Goal: Task Accomplishment & Management: Use online tool/utility

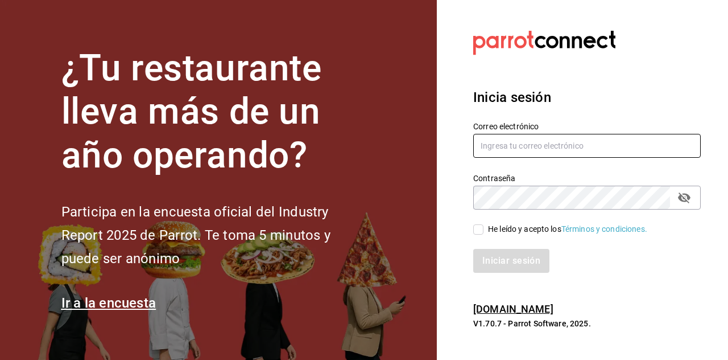
click at [578, 158] on input "text" at bounding box center [588, 146] width 228 height 24
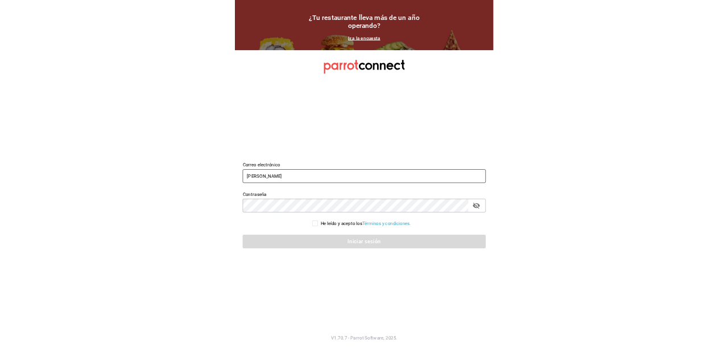
scroll to position [8, 0]
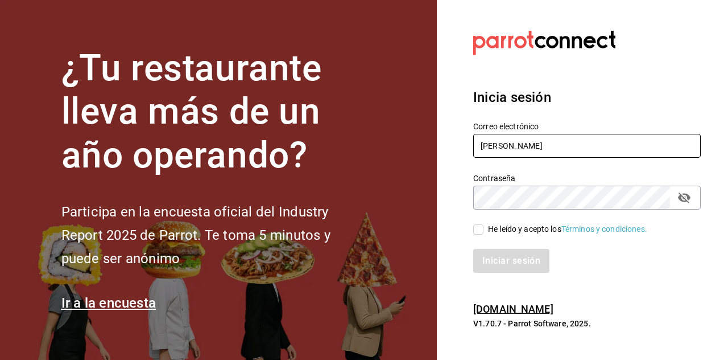
click at [639, 158] on input "[PERSON_NAME]" at bounding box center [588, 146] width 228 height 24
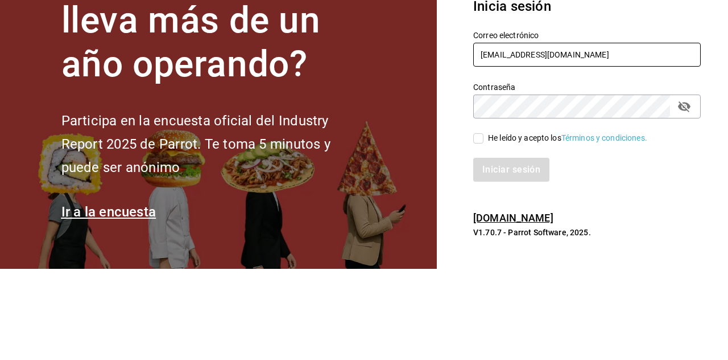
type input "[EMAIL_ADDRESS][DOMAIN_NAME]"
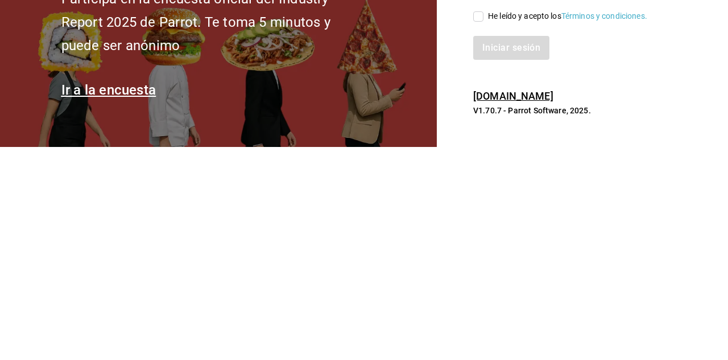
scroll to position [55, 0]
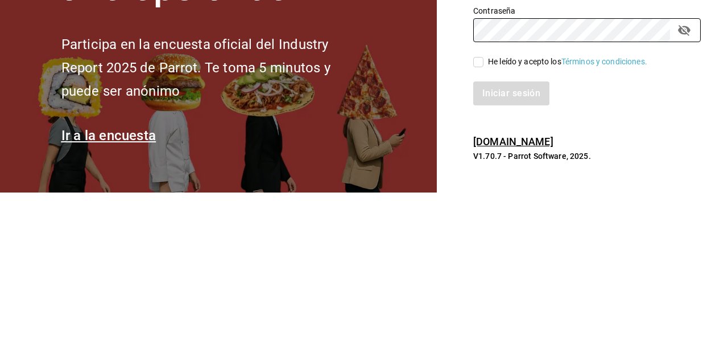
click at [481, 224] on input "He leído y acepto los Términos y condiciones." at bounding box center [479, 229] width 10 height 10
checkbox input "true"
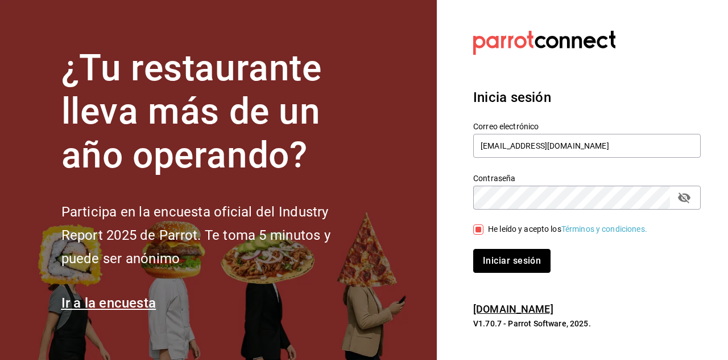
click at [521, 249] on button "Iniciar sesión" at bounding box center [512, 261] width 77 height 24
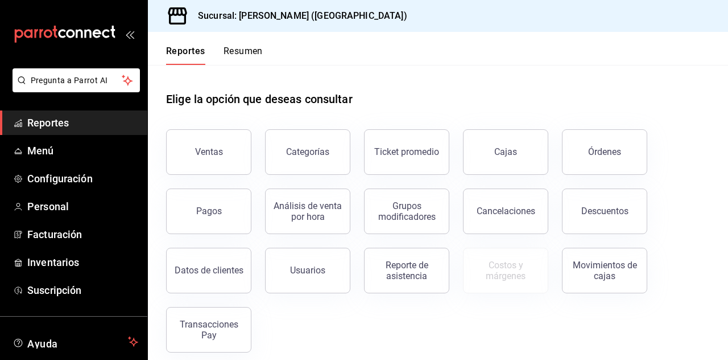
scroll to position [55, 0]
click at [63, 154] on span "Menú" at bounding box center [82, 150] width 111 height 15
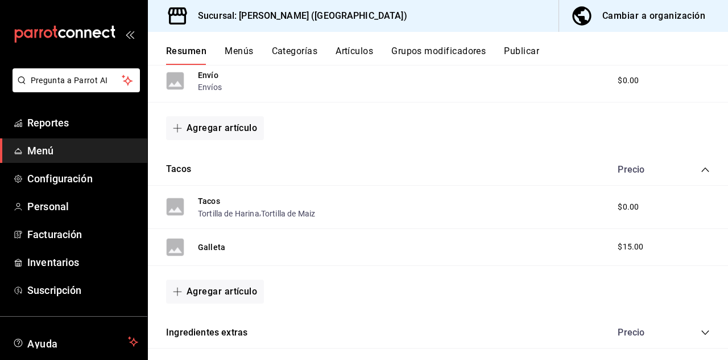
scroll to position [258, 0]
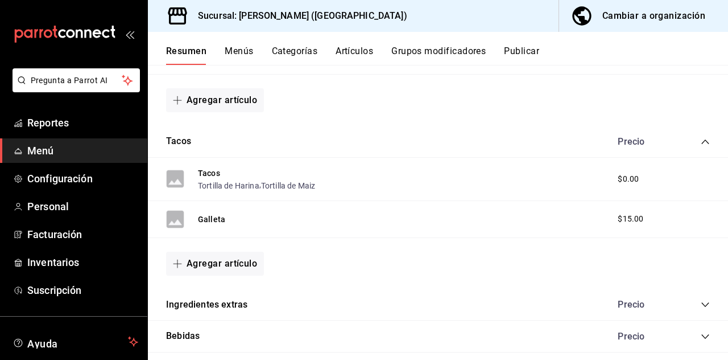
click at [245, 298] on button "Ingredientes extras" at bounding box center [206, 304] width 81 height 13
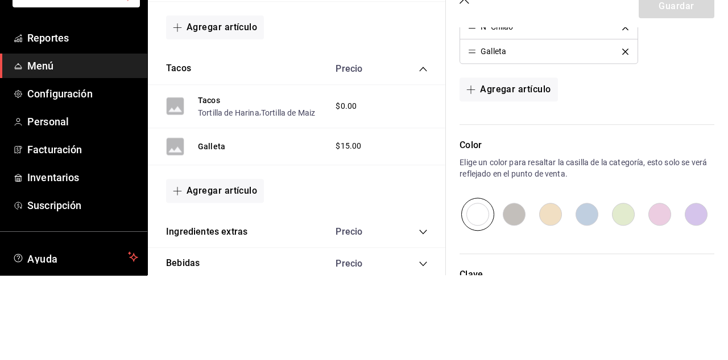
scroll to position [962, 0]
click at [529, 170] on button "Agregar artículo" at bounding box center [509, 175] width 98 height 24
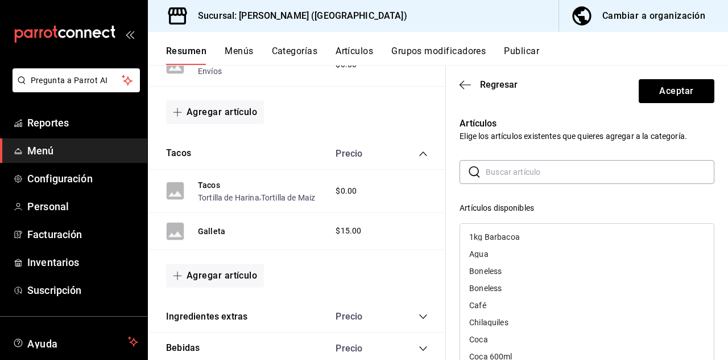
click at [545, 176] on input "text" at bounding box center [600, 171] width 229 height 23
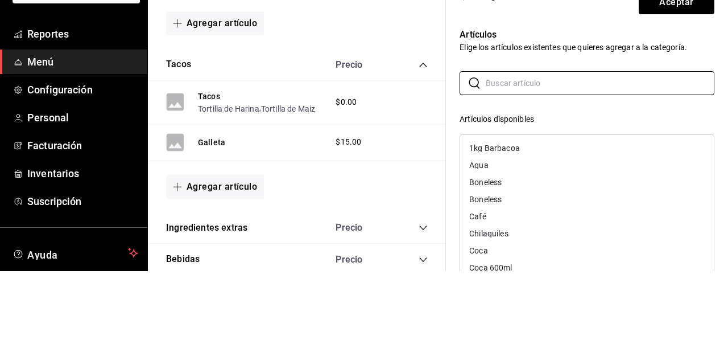
scroll to position [54, 0]
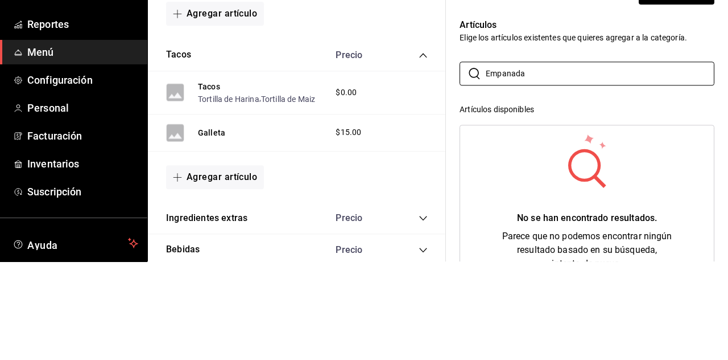
type input "Empanada"
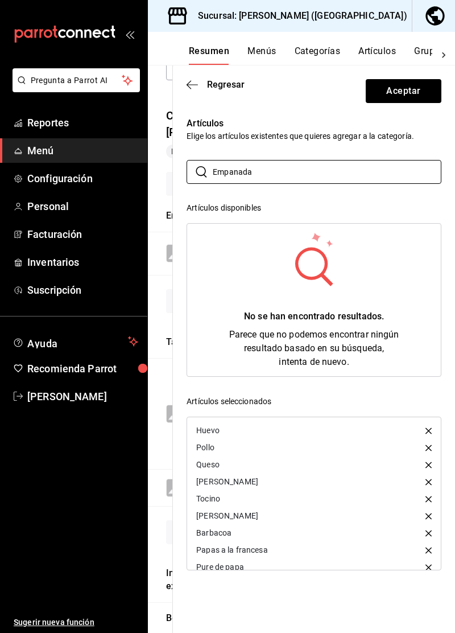
scroll to position [0, 0]
click at [406, 95] on button "Aceptar" at bounding box center [404, 91] width 76 height 24
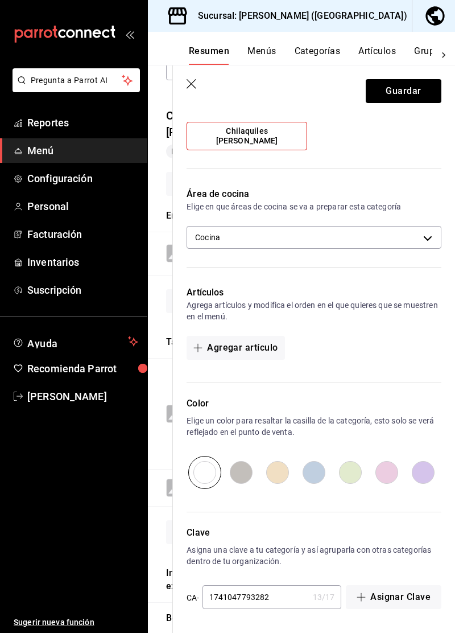
scroll to position [58, 0]
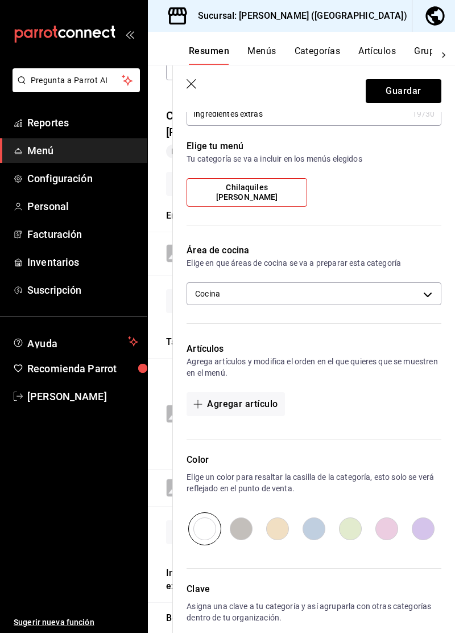
click at [429, 300] on body "Pregunta a Parrot AI Reportes Menú Configuración Personal Facturación Inventari…" at bounding box center [227, 316] width 455 height 633
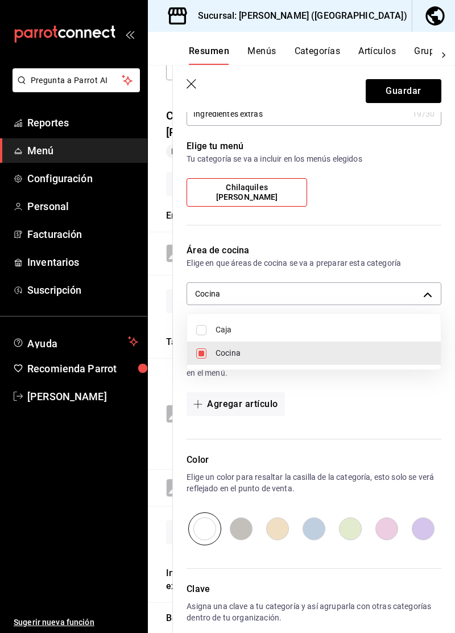
click at [426, 234] on div at bounding box center [227, 316] width 455 height 633
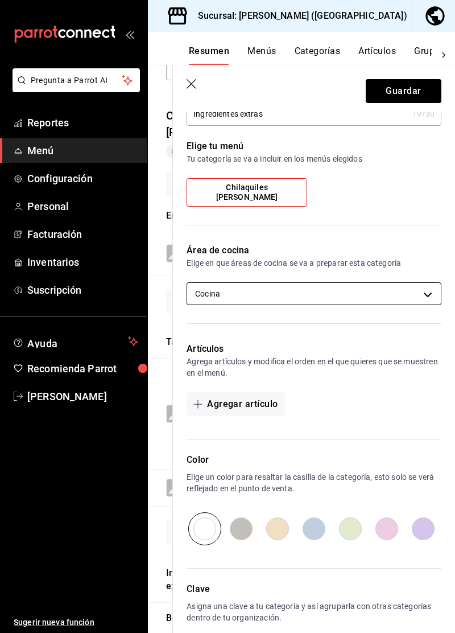
scroll to position [0, 0]
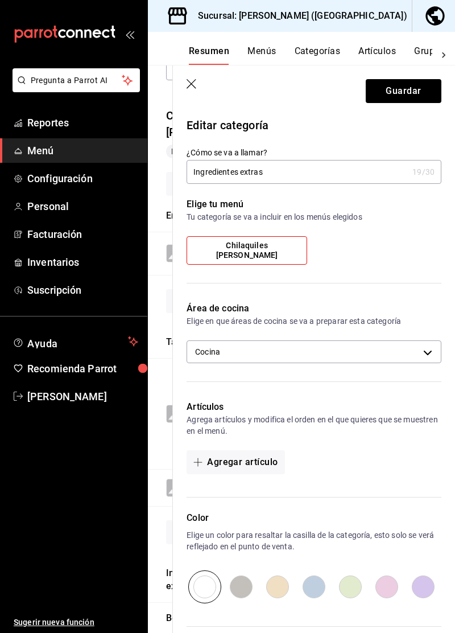
click at [187, 87] on icon "button" at bounding box center [192, 84] width 11 height 11
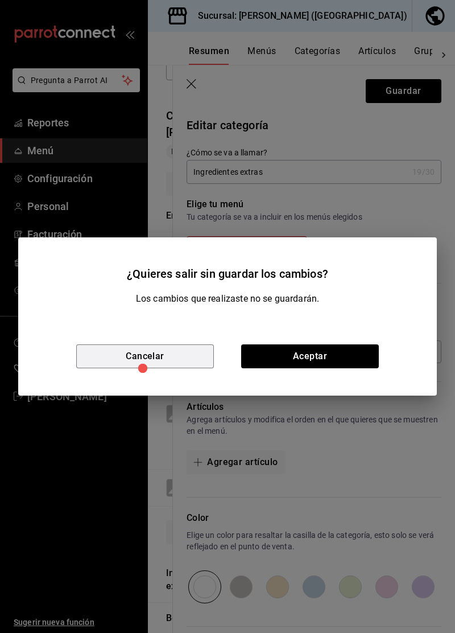
click at [182, 359] on button "Cancelar" at bounding box center [145, 356] width 138 height 24
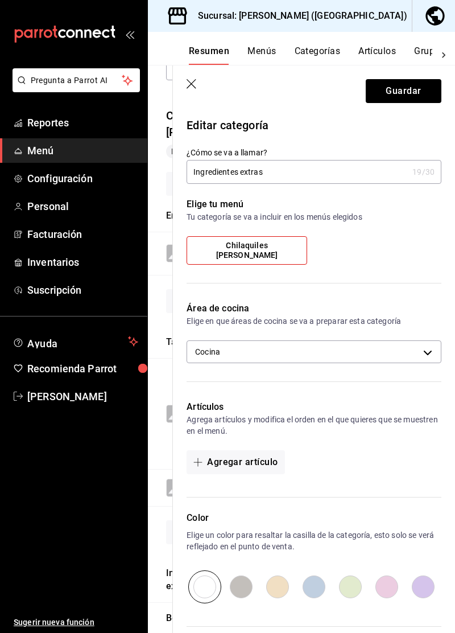
click at [190, 87] on icon "button" at bounding box center [192, 84] width 11 height 11
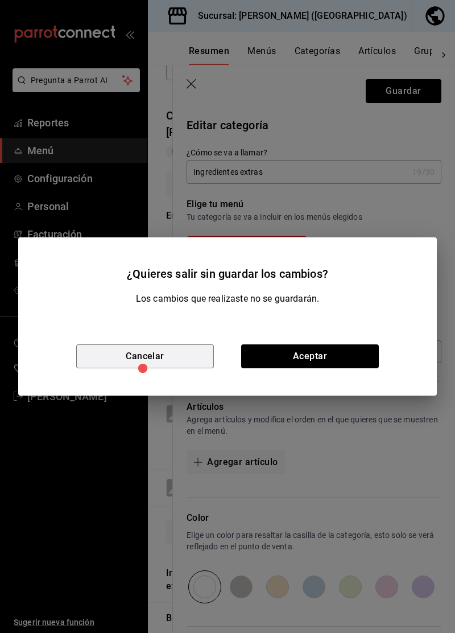
click at [162, 359] on button "Cancelar" at bounding box center [145, 356] width 138 height 24
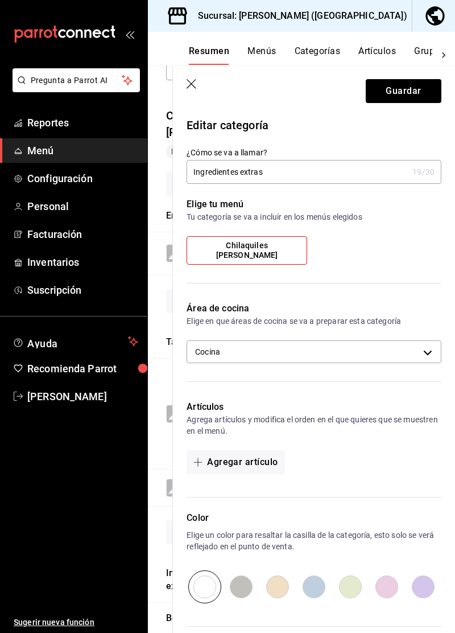
click at [191, 89] on icon "button" at bounding box center [192, 84] width 11 height 11
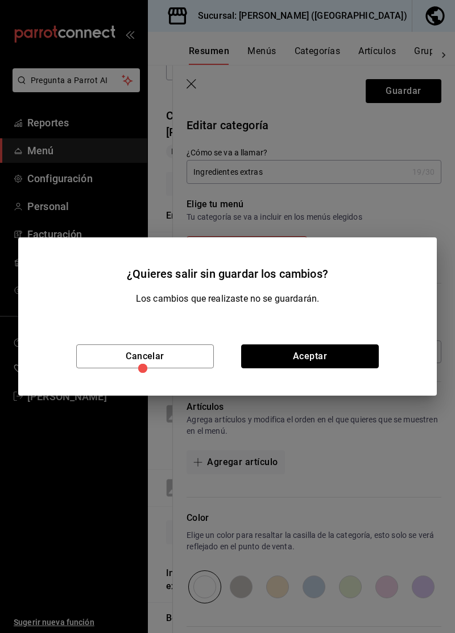
click at [287, 359] on button "Aceptar" at bounding box center [310, 356] width 138 height 24
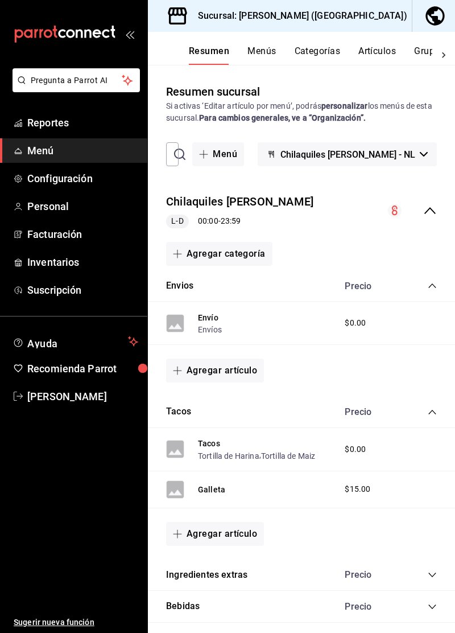
click at [433, 359] on icon "collapse-category-row" at bounding box center [432, 574] width 9 height 9
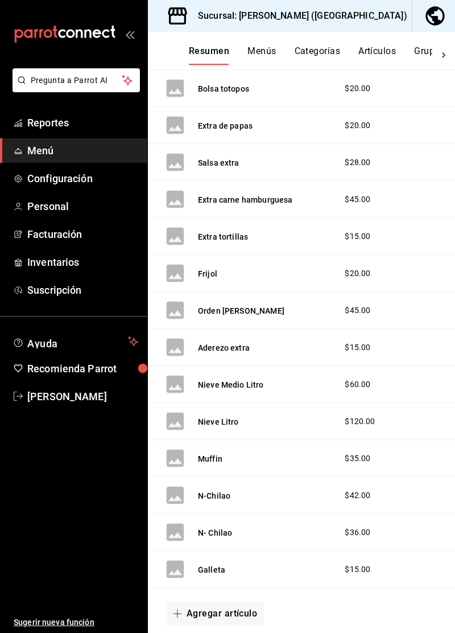
scroll to position [1042, 0]
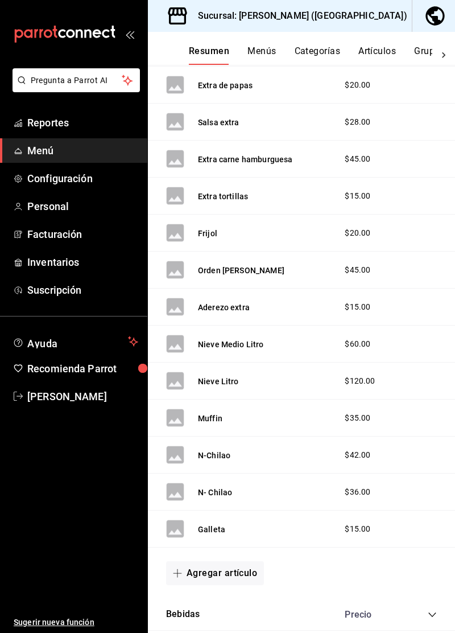
click at [237, 359] on button "Agregar artículo" at bounding box center [215, 573] width 98 height 24
click at [224, 359] on li "Artículo nuevo" at bounding box center [210, 625] width 89 height 28
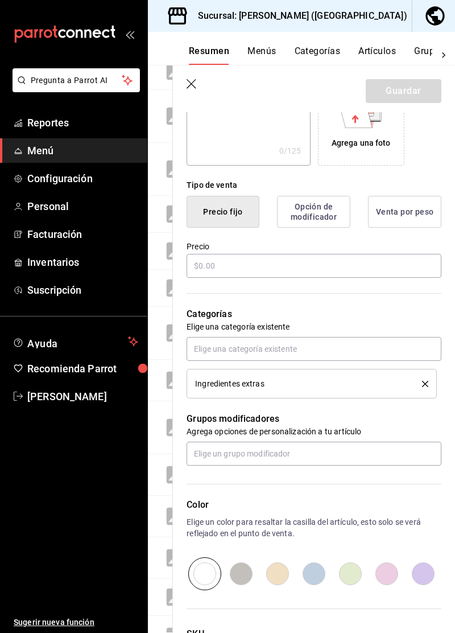
type input "Empanadas"
click at [262, 266] on div "Tipo de venta Precio fijo Opción de modificador Venta por peso Precio" at bounding box center [307, 223] width 269 height 114
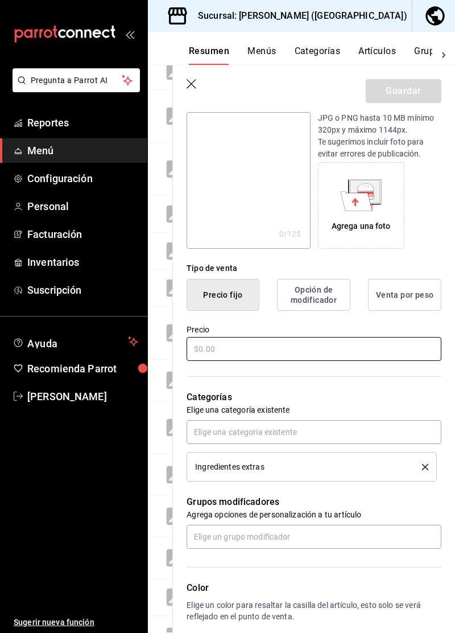
click at [265, 351] on input "text" at bounding box center [314, 349] width 255 height 24
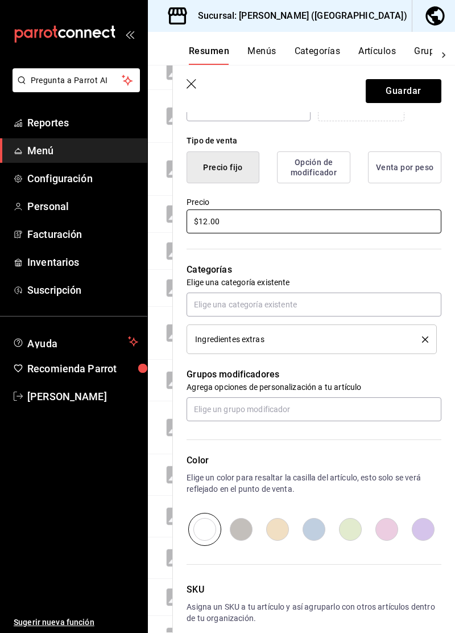
scroll to position [0, 0]
type input "$12.00"
click at [398, 95] on button "Guardar" at bounding box center [404, 91] width 76 height 24
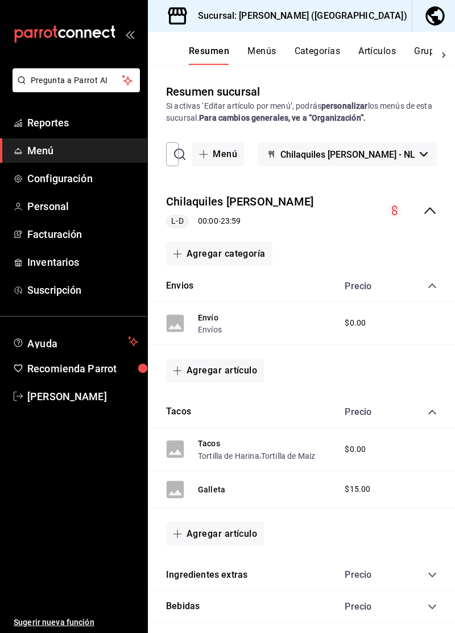
click at [430, 359] on icon "collapse-category-row" at bounding box center [432, 606] width 9 height 9
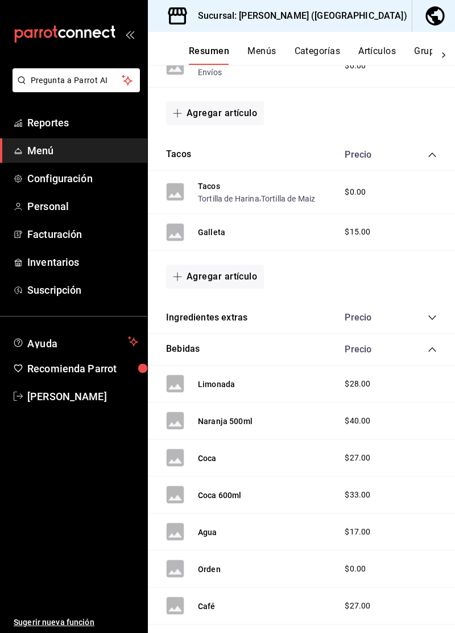
scroll to position [258, 0]
click at [327, 359] on div "Coca 600ml $33.00" at bounding box center [301, 494] width 307 height 37
click at [249, 359] on div "Coca 600ml $33.00" at bounding box center [301, 494] width 307 height 37
click at [229, 359] on button "Coca 600ml" at bounding box center [220, 494] width 44 height 11
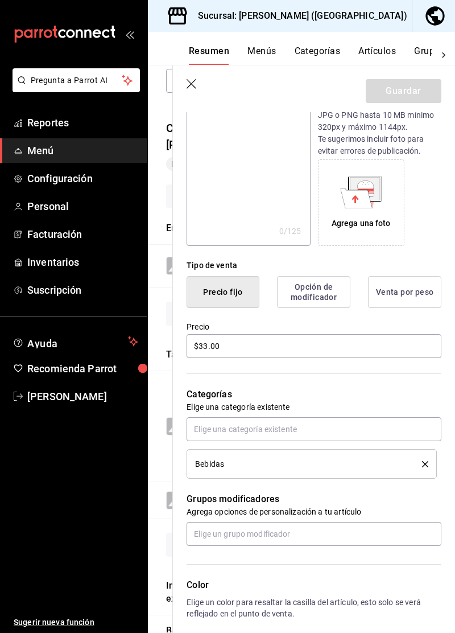
scroll to position [259, 0]
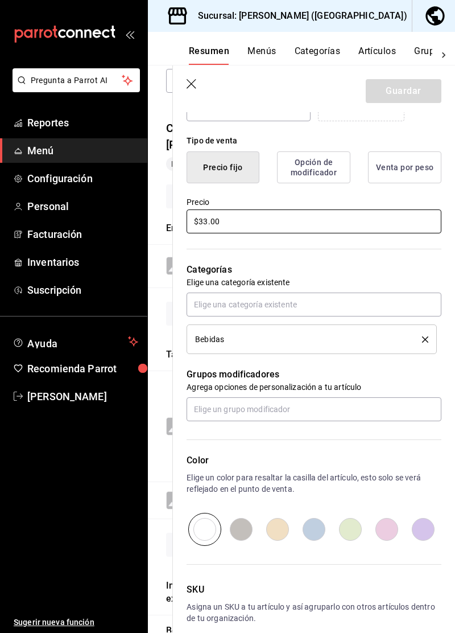
click at [330, 222] on input "$33.00" at bounding box center [314, 221] width 255 height 24
type input "$35.00"
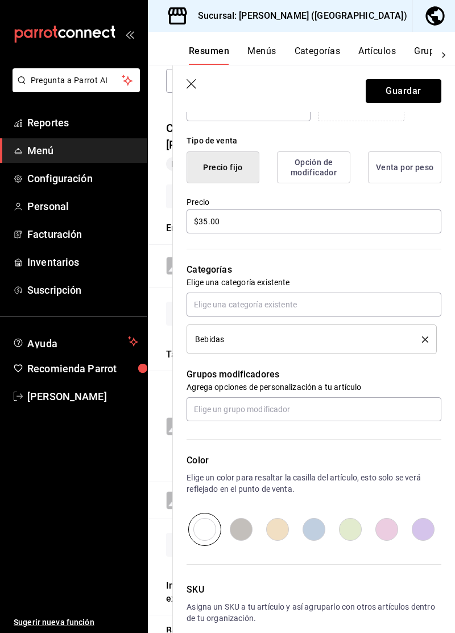
click at [423, 94] on button "Guardar" at bounding box center [404, 91] width 76 height 24
